Goal: Navigation & Orientation: Go to known website

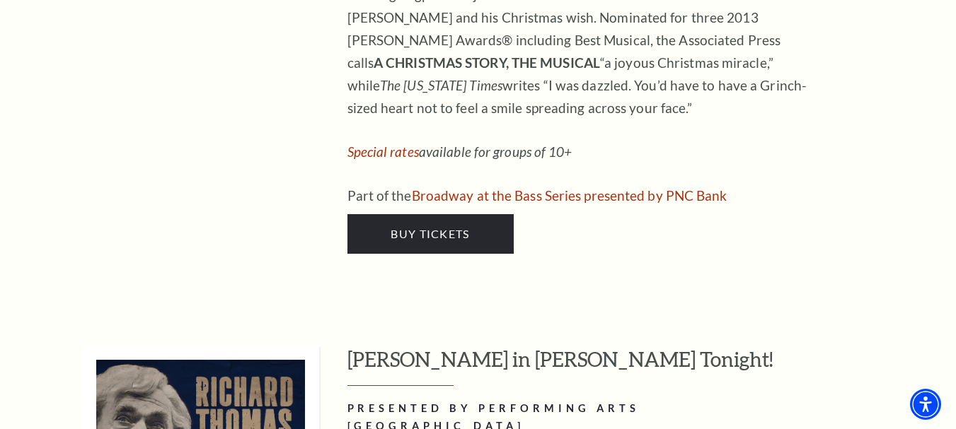
scroll to position [5635, 0]
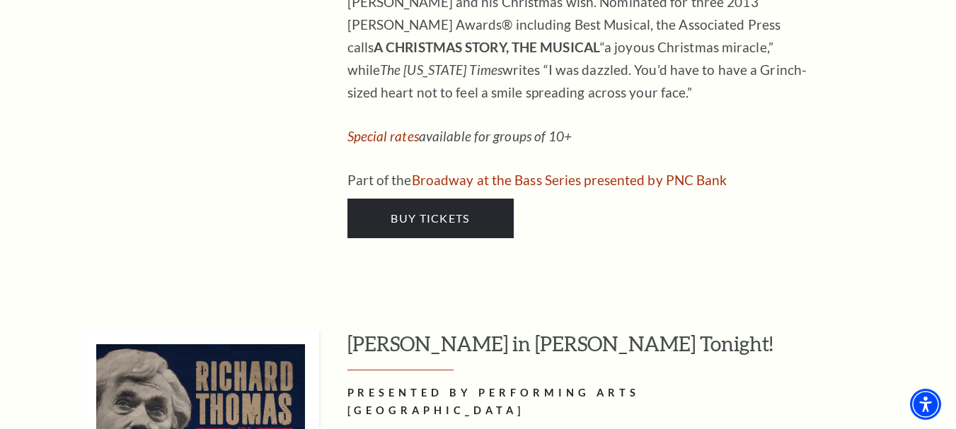
drag, startPoint x: 962, startPoint y: 21, endPoint x: 942, endPoint y: 274, distance: 254.0
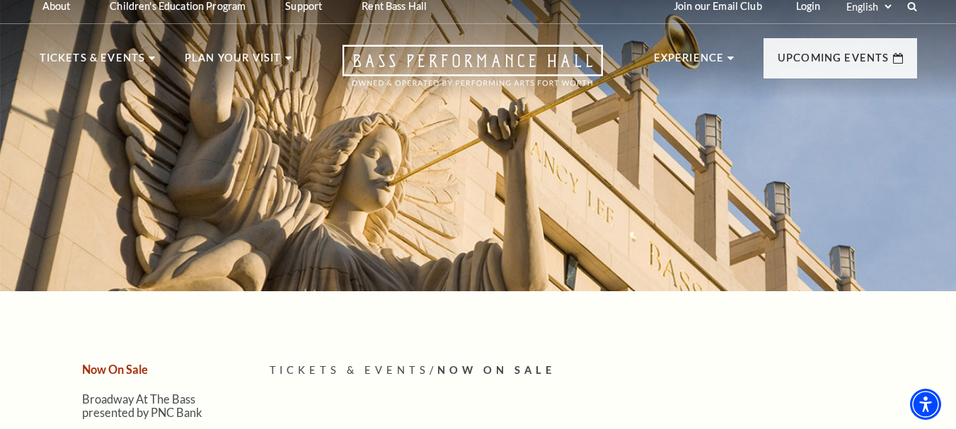
scroll to position [0, 0]
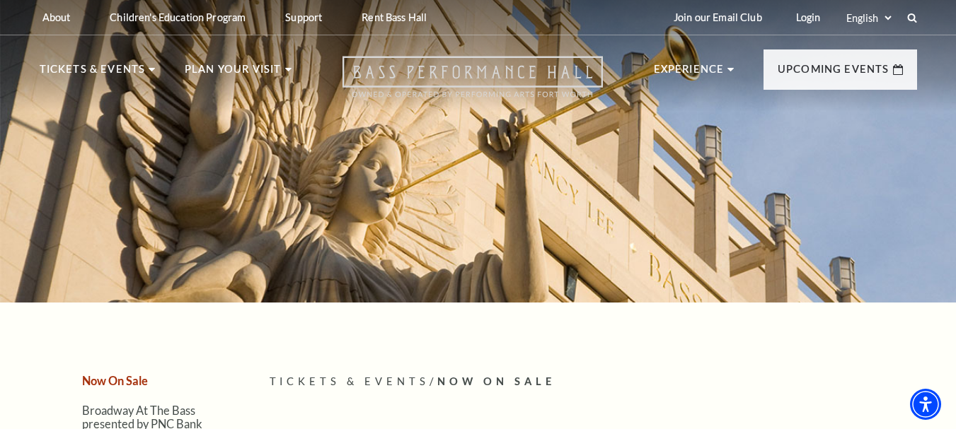
click at [460, 74] on icon "Open this option" at bounding box center [472, 77] width 260 height 42
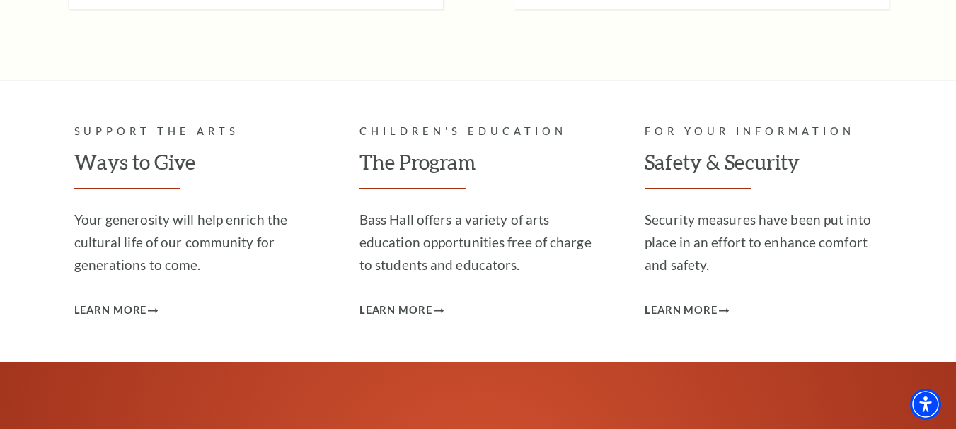
scroll to position [4287, 0]
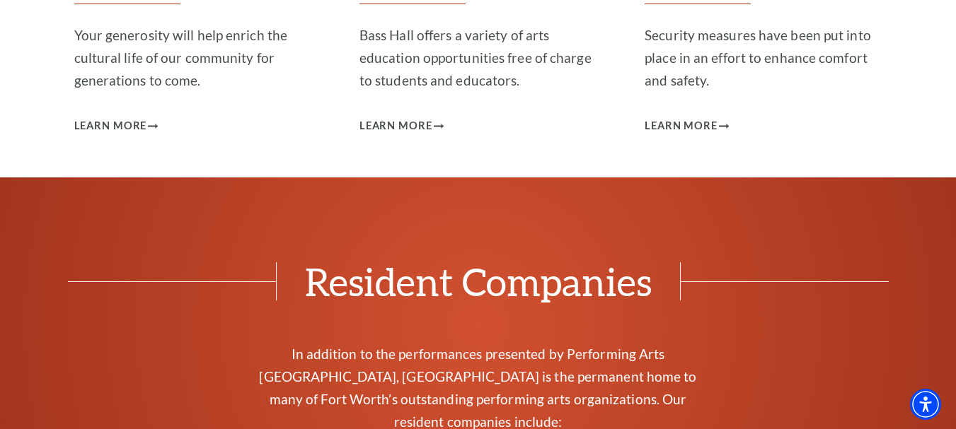
drag, startPoint x: 854, startPoint y: 225, endPoint x: 871, endPoint y: 197, distance: 33.0
click at [866, 262] on div "Resident Companies In addition to the performances presented by Performing Arts…" at bounding box center [478, 424] width 849 height 325
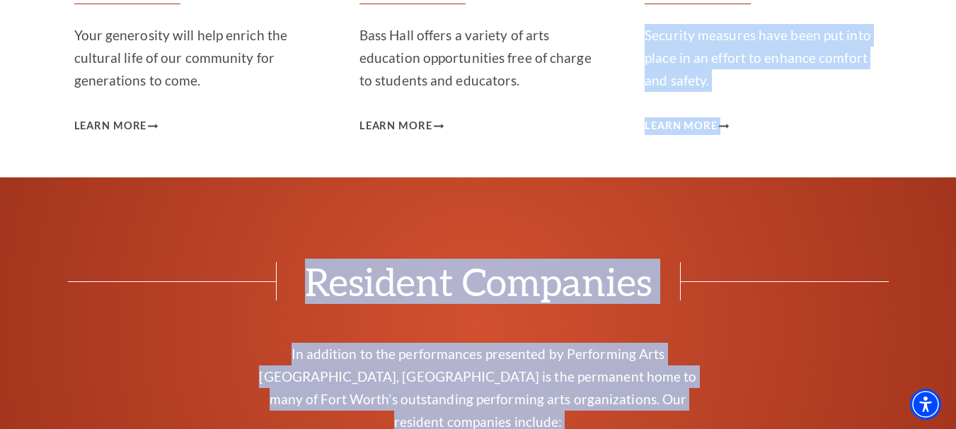
drag, startPoint x: 962, startPoint y: 335, endPoint x: 659, endPoint y: 170, distance: 344.7
drag, startPoint x: 960, startPoint y: 337, endPoint x: 504, endPoint y: 144, distance: 495.4
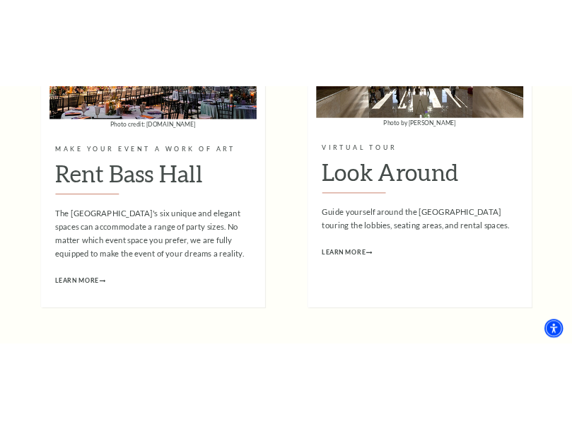
scroll to position [3723, 0]
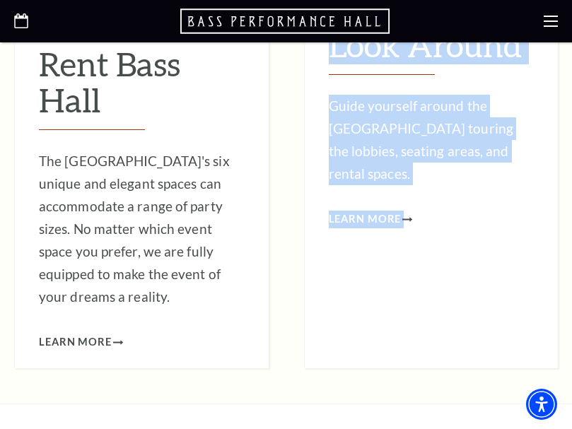
drag, startPoint x: 181, startPoint y: 214, endPoint x: 270, endPoint y: 314, distance: 133.7
click at [468, 165] on div "Photo by Mike Smith Virtual Tour Look Around Guide yourself around the Bass Per…" at bounding box center [431, 107] width 255 height 524
click at [465, 140] on div "Photo by Mike Smith Virtual Tour Look Around Guide yourself around the Bass Per…" at bounding box center [431, 107] width 255 height 524
drag, startPoint x: 477, startPoint y: 129, endPoint x: 472, endPoint y: 153, distance: 24.7
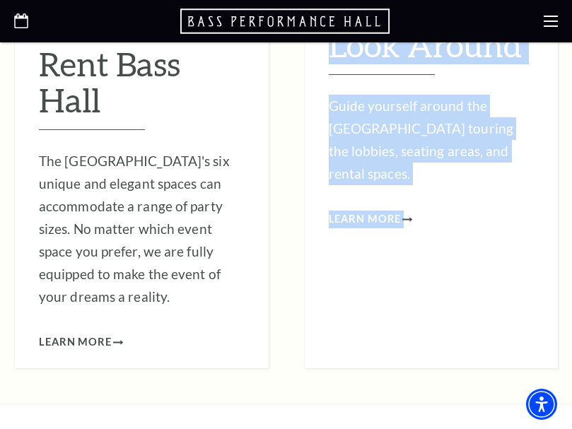
drag, startPoint x: 472, startPoint y: 153, endPoint x: 448, endPoint y: 202, distance: 55.0
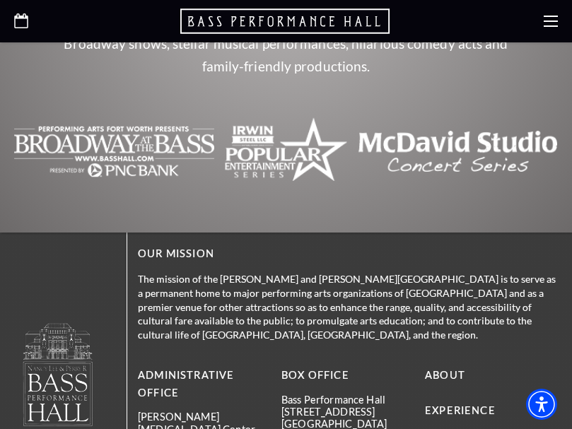
scroll to position [5046, 0]
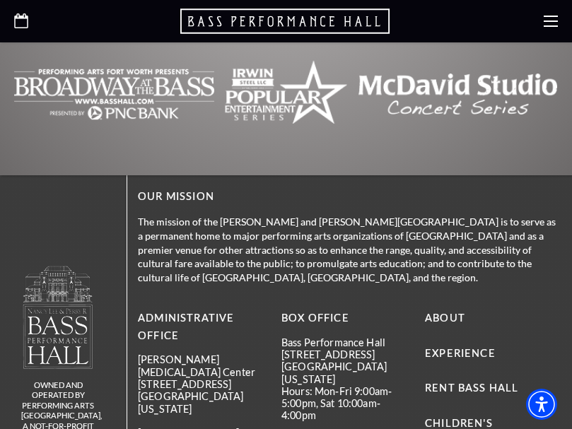
click at [318, 25] on icon "Open this option" at bounding box center [286, 21] width 212 height 28
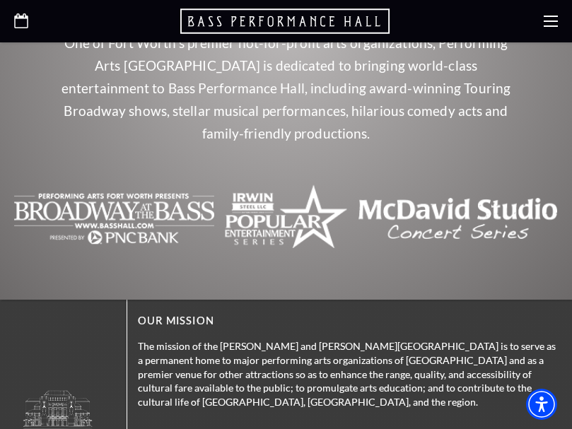
scroll to position [5046, 0]
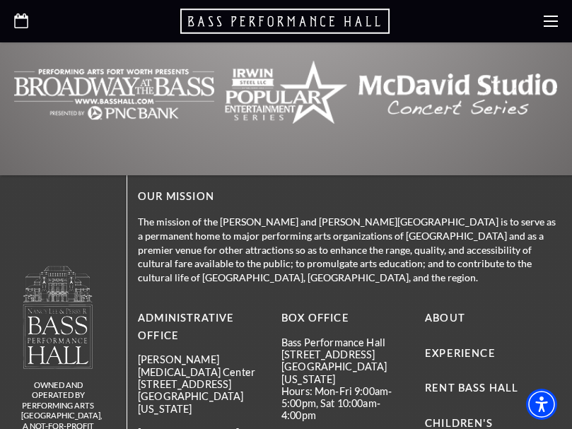
drag, startPoint x: 323, startPoint y: 137, endPoint x: 324, endPoint y: 146, distance: 9.3
click at [325, 385] on p "Hours: Mon-Fri 9:00am-5:00pm, Sat 10:00am-4:00pm" at bounding box center [347, 403] width 133 height 37
